Goal: Navigation & Orientation: Find specific page/section

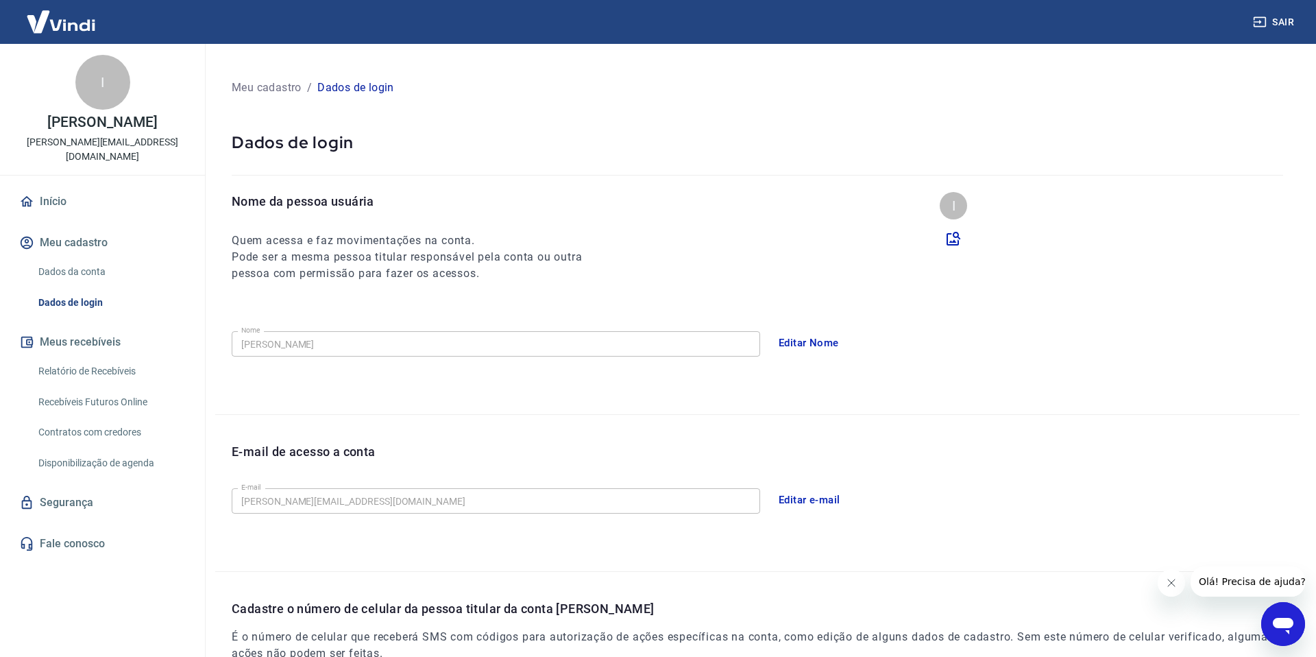
click at [51, 187] on link "Início" at bounding box center [102, 202] width 172 height 30
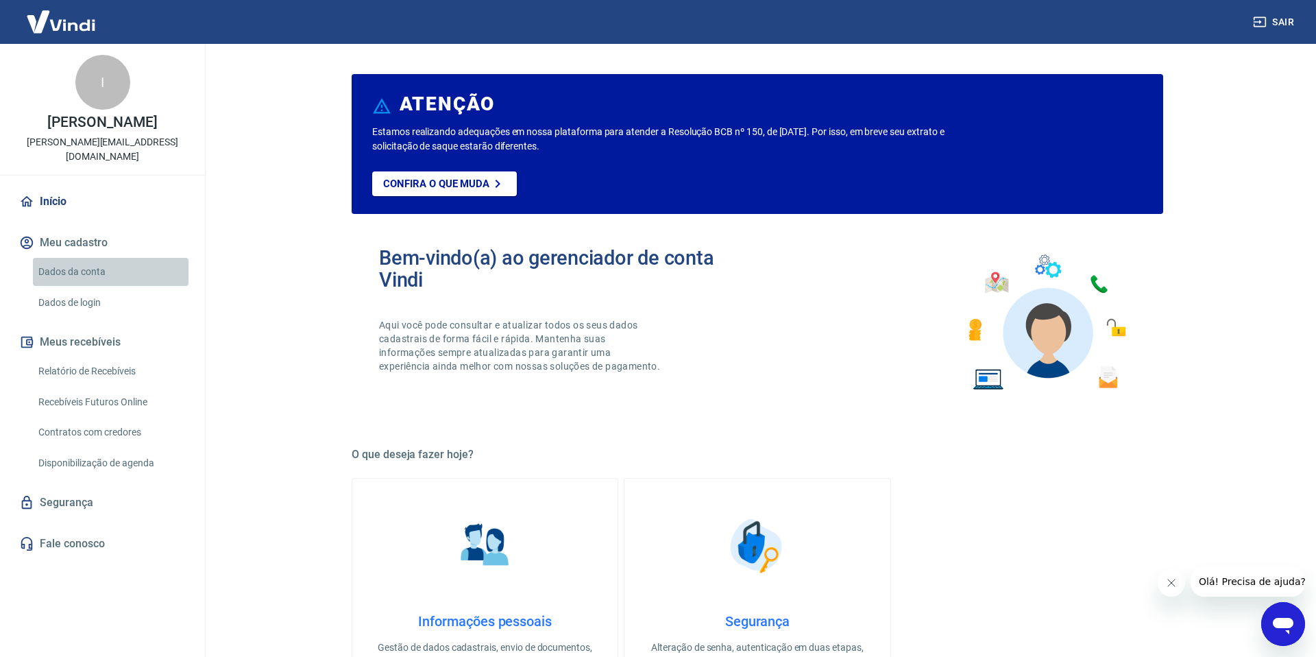
click at [76, 260] on link "Dados da conta" at bounding box center [111, 272] width 156 height 28
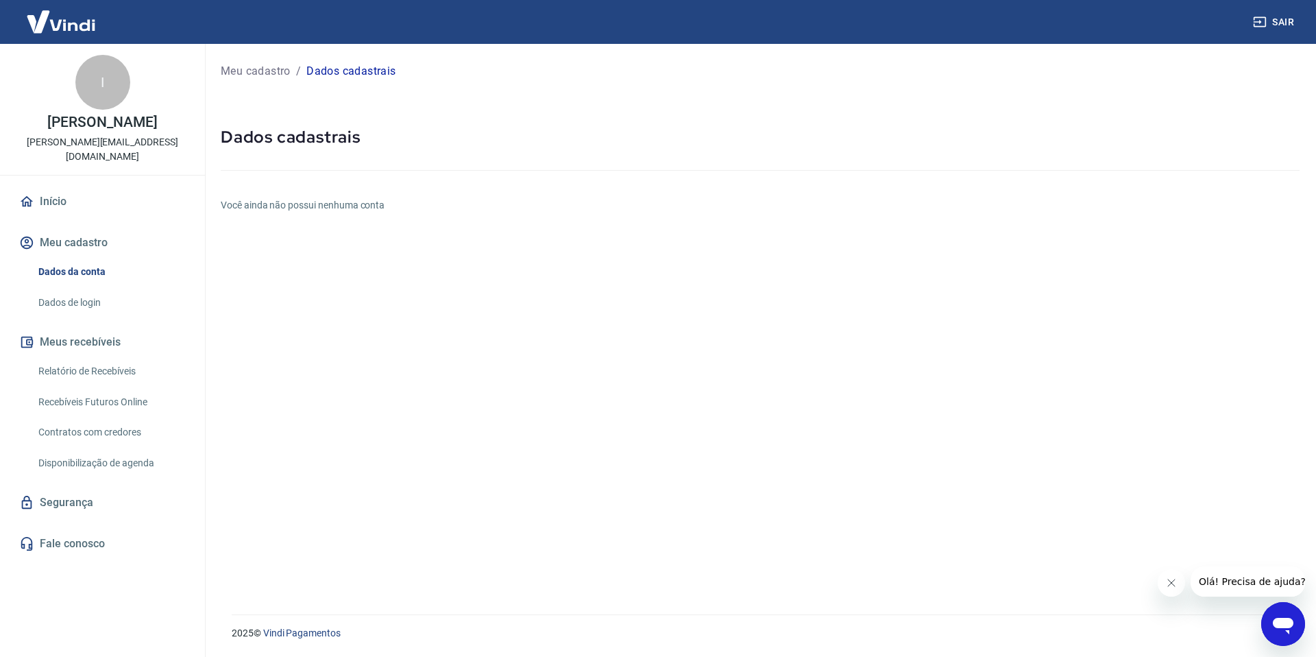
click at [67, 289] on link "Dados de login" at bounding box center [111, 303] width 156 height 28
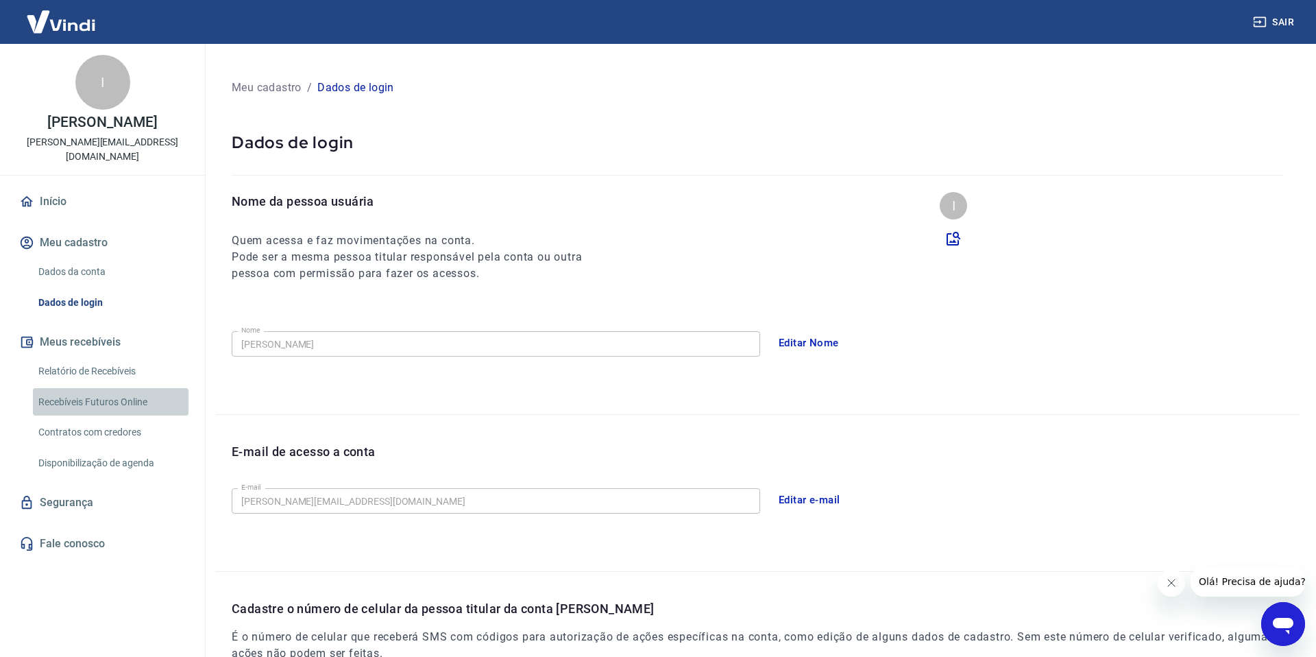
click at [111, 388] on link "Recebíveis Futuros Online" at bounding box center [111, 402] width 156 height 28
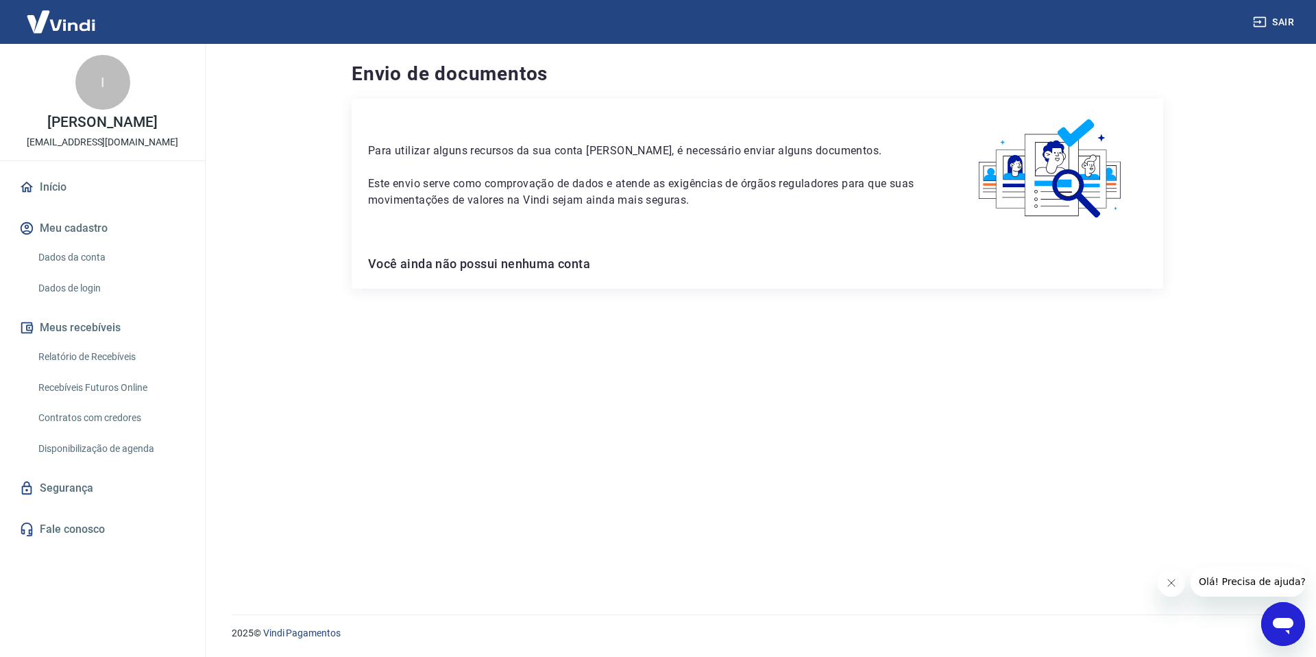
drag, startPoint x: 402, startPoint y: 273, endPoint x: 439, endPoint y: 272, distance: 36.3
click at [402, 274] on div "Para utilizar alguns recursos da sua conta [PERSON_NAME], é necessário enviar a…" at bounding box center [758, 194] width 812 height 190
click at [606, 272] on div "Para utilizar alguns recursos da sua conta [PERSON_NAME], é necessário enviar a…" at bounding box center [758, 194] width 812 height 190
click at [609, 272] on h6 "Você ainda não possui nenhuma conta" at bounding box center [757, 264] width 779 height 16
click at [1061, 183] on img at bounding box center [1051, 169] width 191 height 108
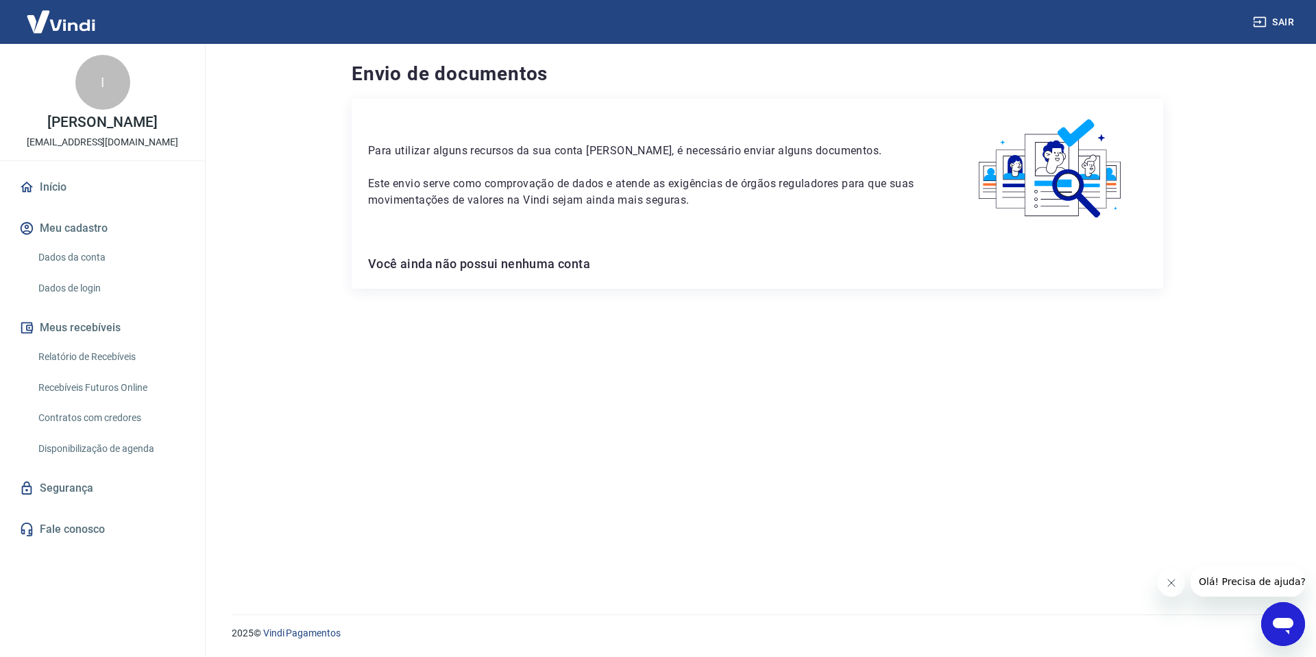
click at [58, 263] on link "Dados da conta" at bounding box center [111, 257] width 156 height 28
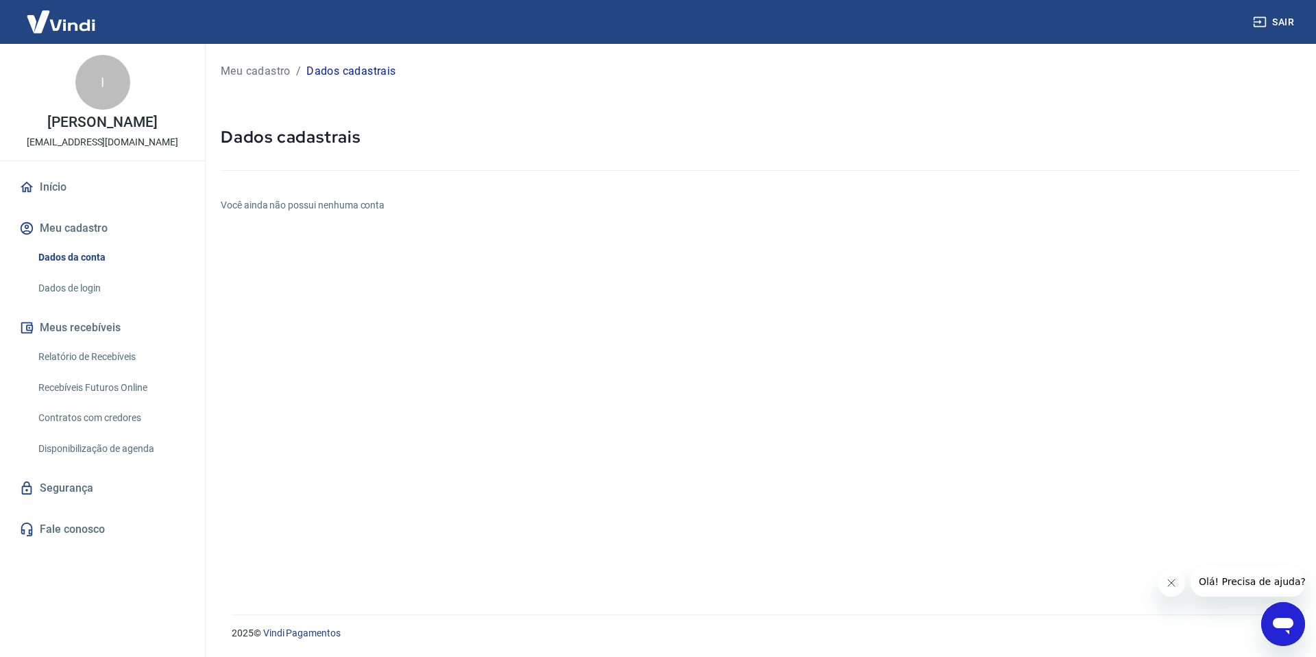
click at [91, 229] on button "Meu cadastro" at bounding box center [102, 228] width 172 height 30
click at [63, 293] on link "Dados de login" at bounding box center [111, 288] width 156 height 28
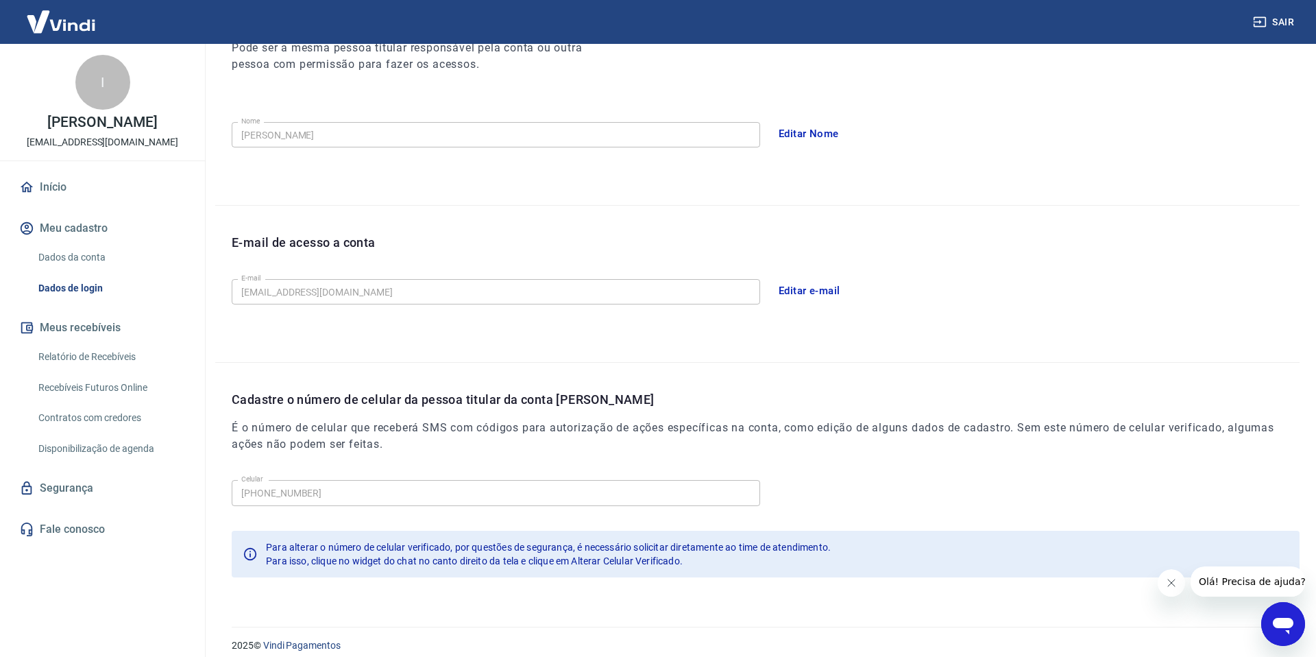
scroll to position [198, 0]
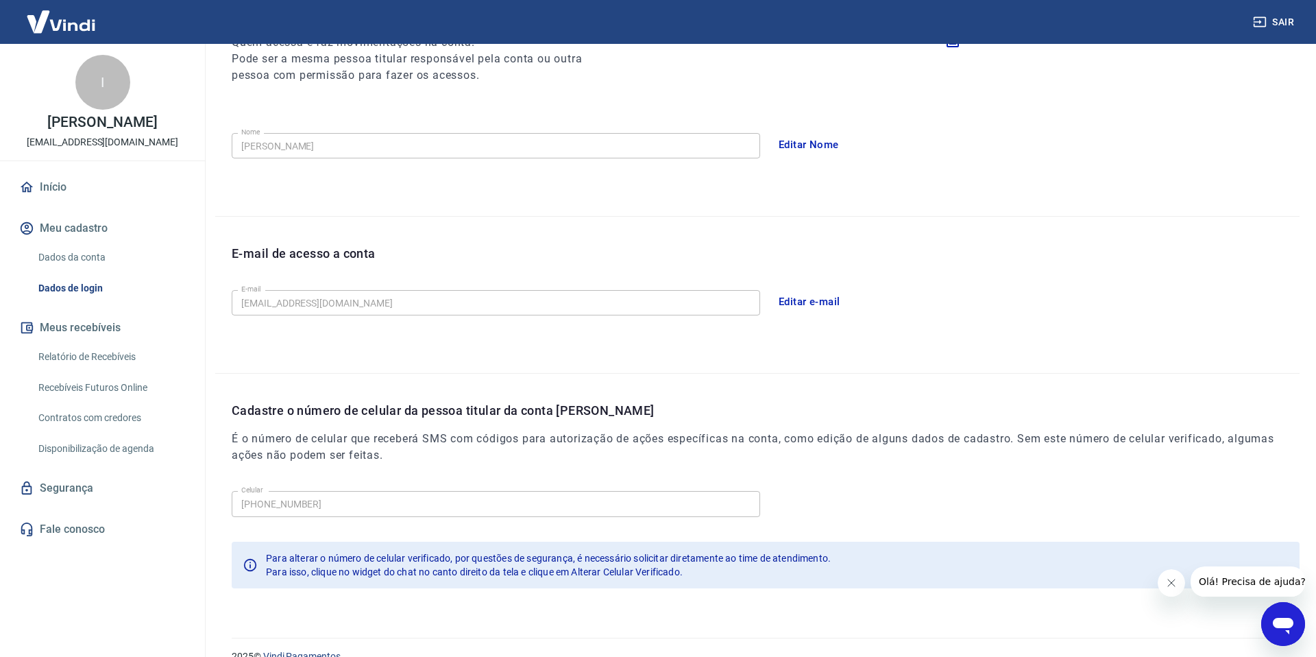
click at [80, 350] on link "Relatório de Recebíveis" at bounding box center [111, 357] width 156 height 28
